Goal: Find contact information: Find contact information

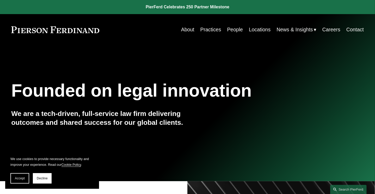
click at [357, 29] on link "Contact" at bounding box center [354, 29] width 17 height 10
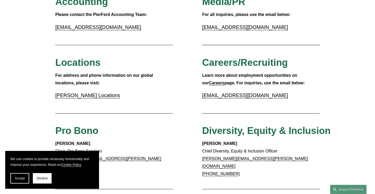
scroll to position [146, 0]
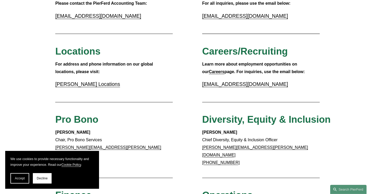
click at [101, 87] on link "[PERSON_NAME] Locations" at bounding box center [87, 84] width 65 height 6
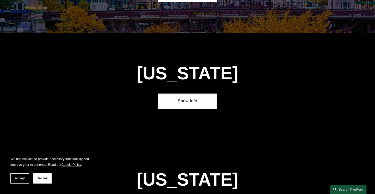
scroll to position [962, 0]
